Goal: Use online tool/utility: Utilize a website feature to perform a specific function

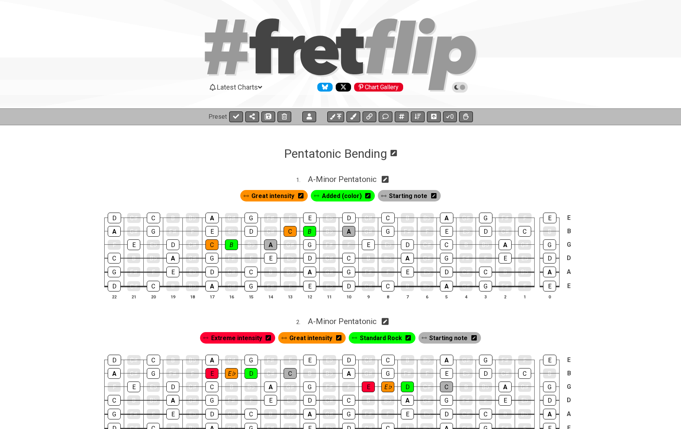
scroll to position [391, 0]
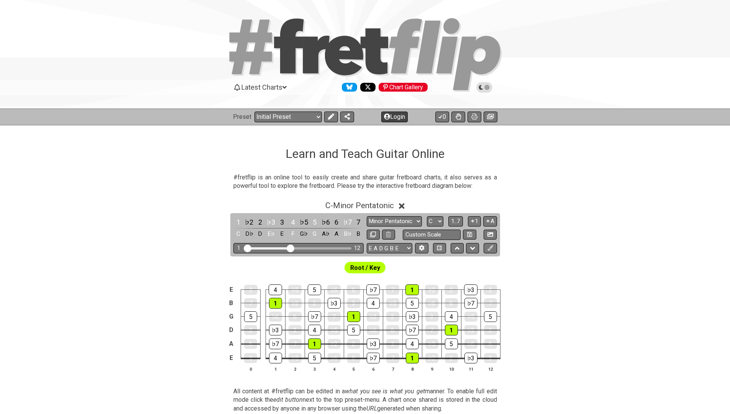
click at [389, 117] on button "Login" at bounding box center [394, 117] width 26 height 11
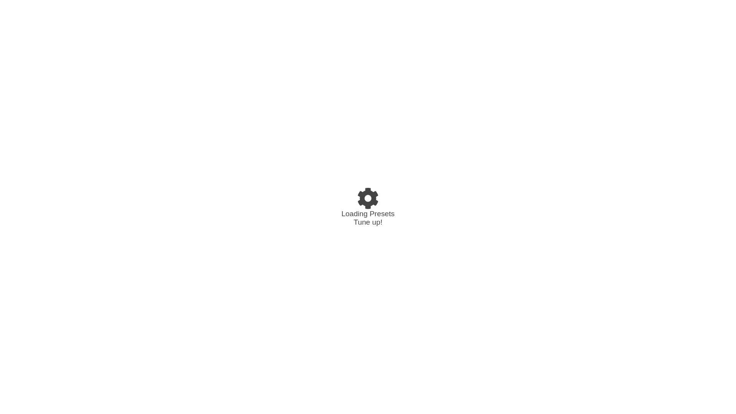
select select "C"
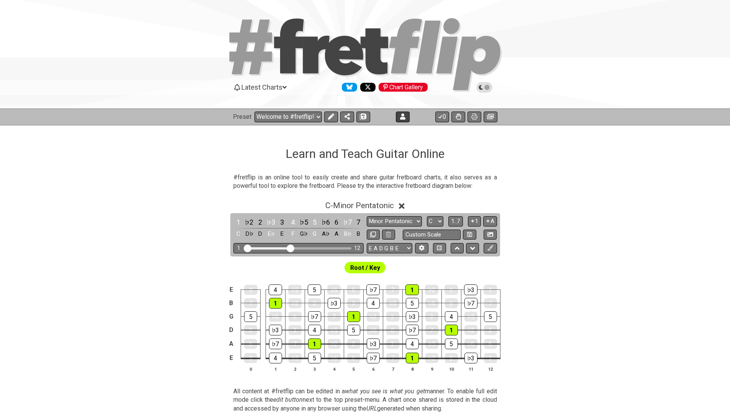
click at [404, 116] on icon at bounding box center [402, 116] width 5 height 6
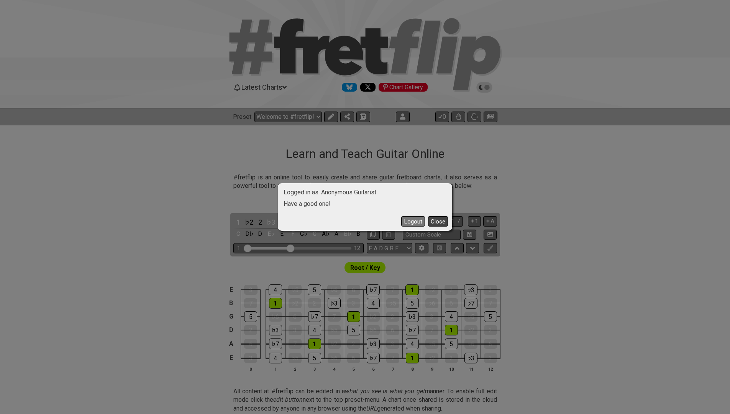
click at [436, 218] on button "Close" at bounding box center [438, 221] width 20 height 10
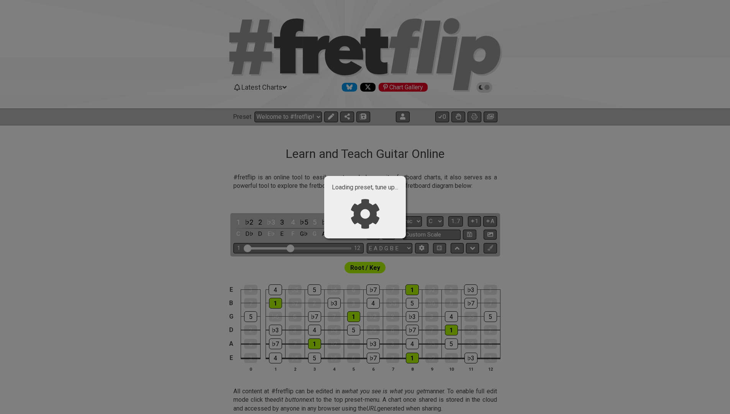
select select "/024REYF51"
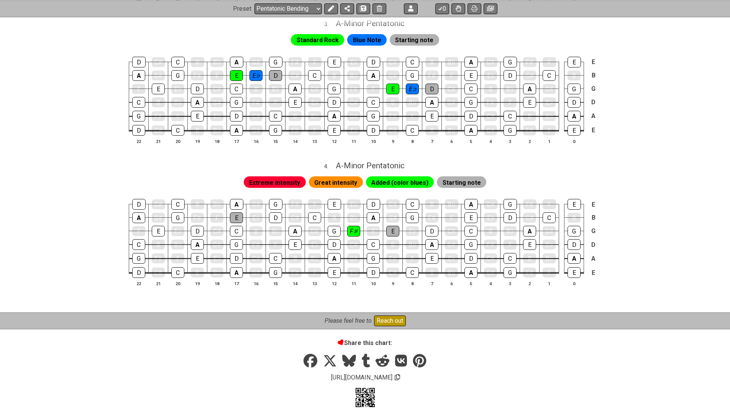
scroll to position [439, 0]
